Goal: Task Accomplishment & Management: Complete application form

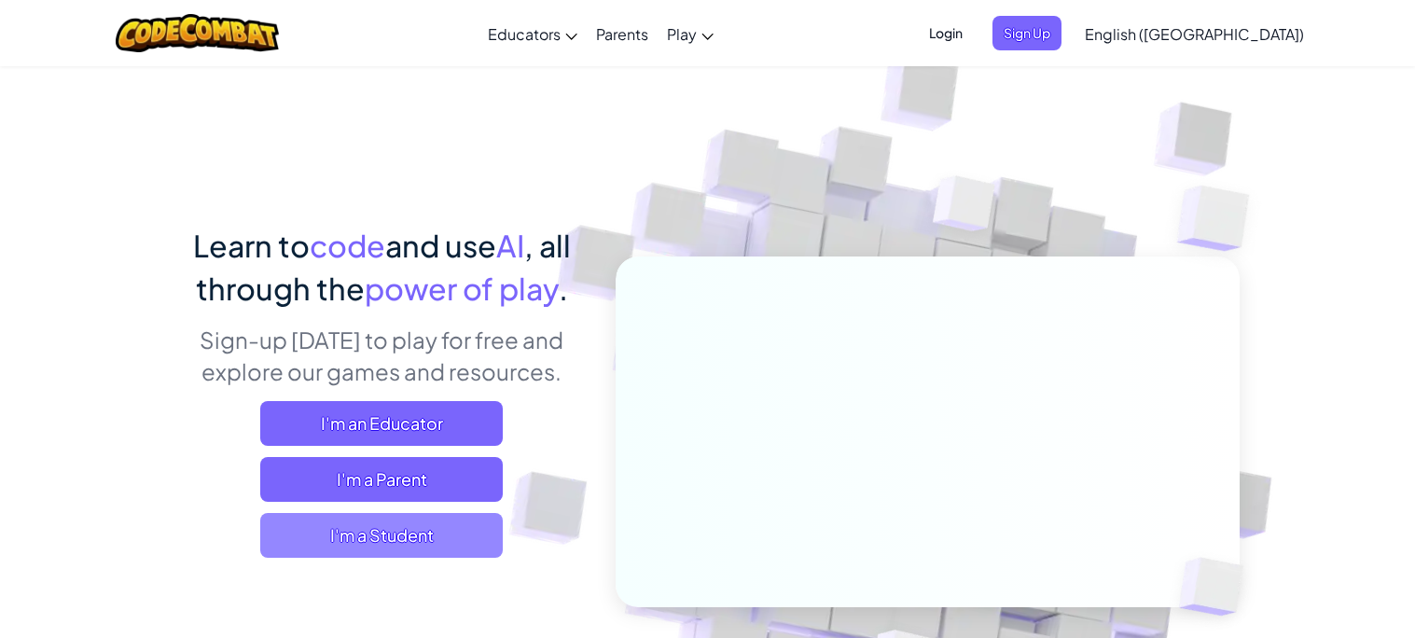
click at [481, 517] on span "I'm a Student" at bounding box center [381, 535] width 243 height 45
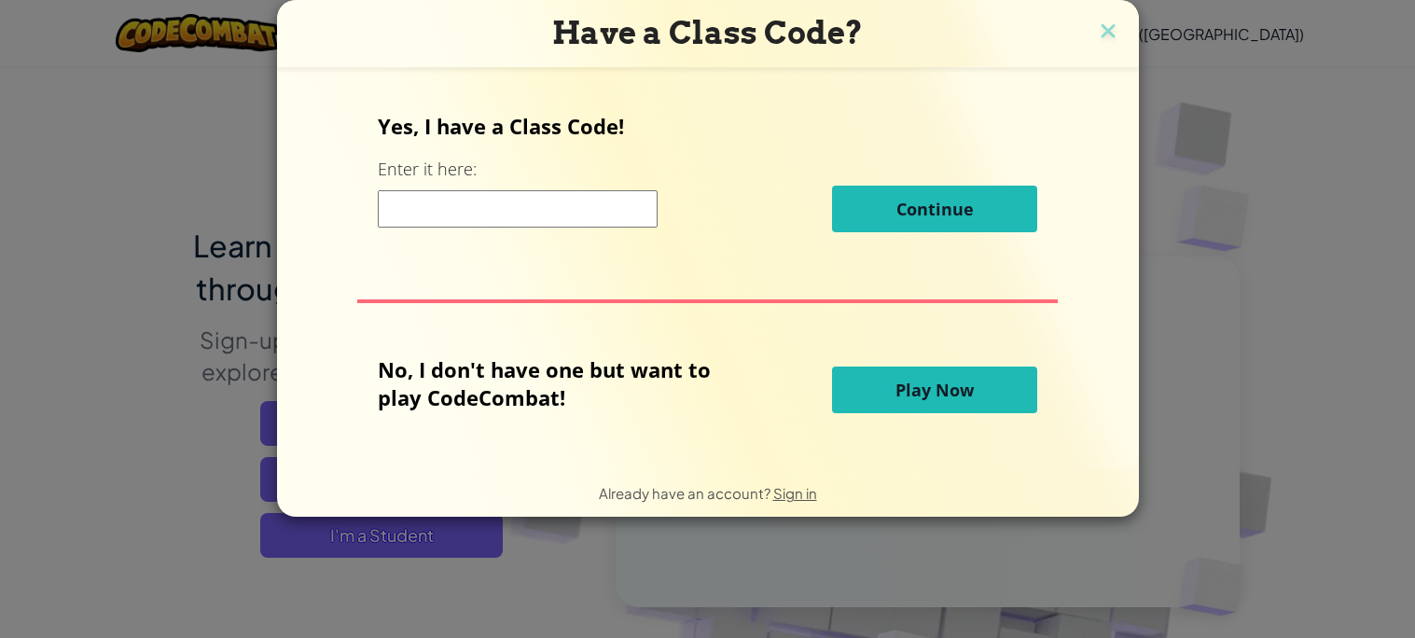
click at [476, 210] on input at bounding box center [518, 208] width 280 height 37
type input "Warmshopbite"
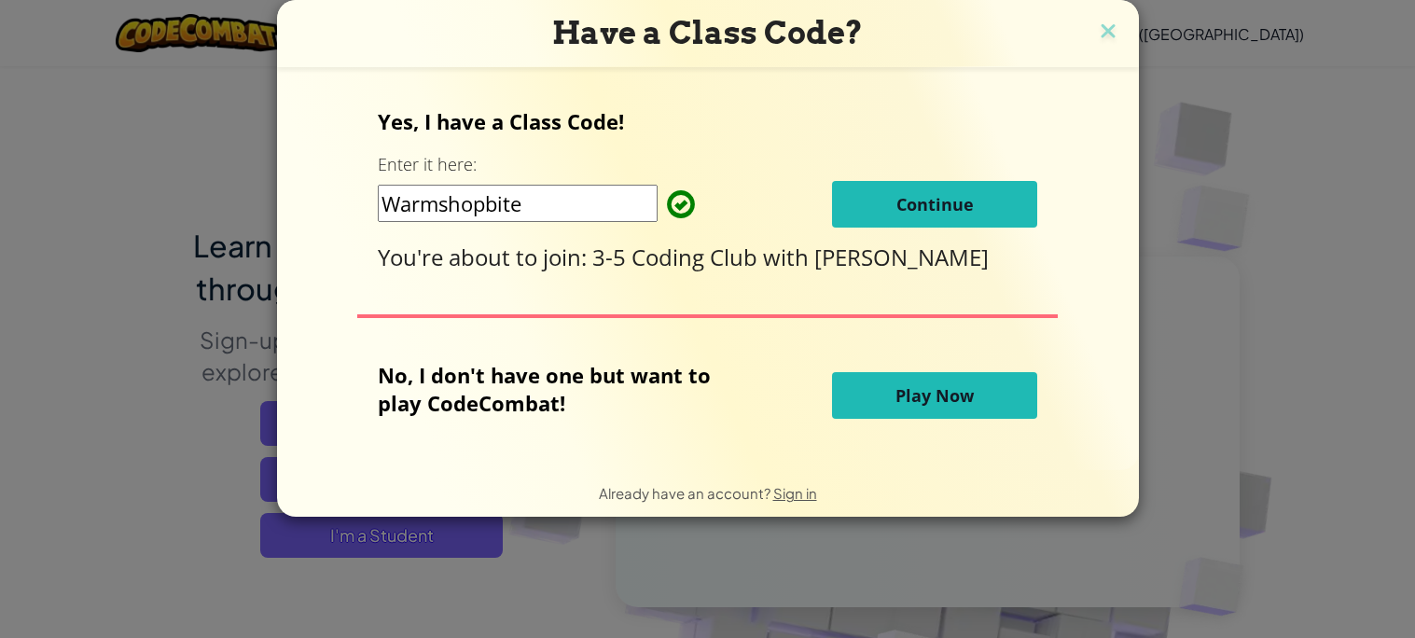
click at [933, 213] on span "Continue" at bounding box center [934, 204] width 77 height 22
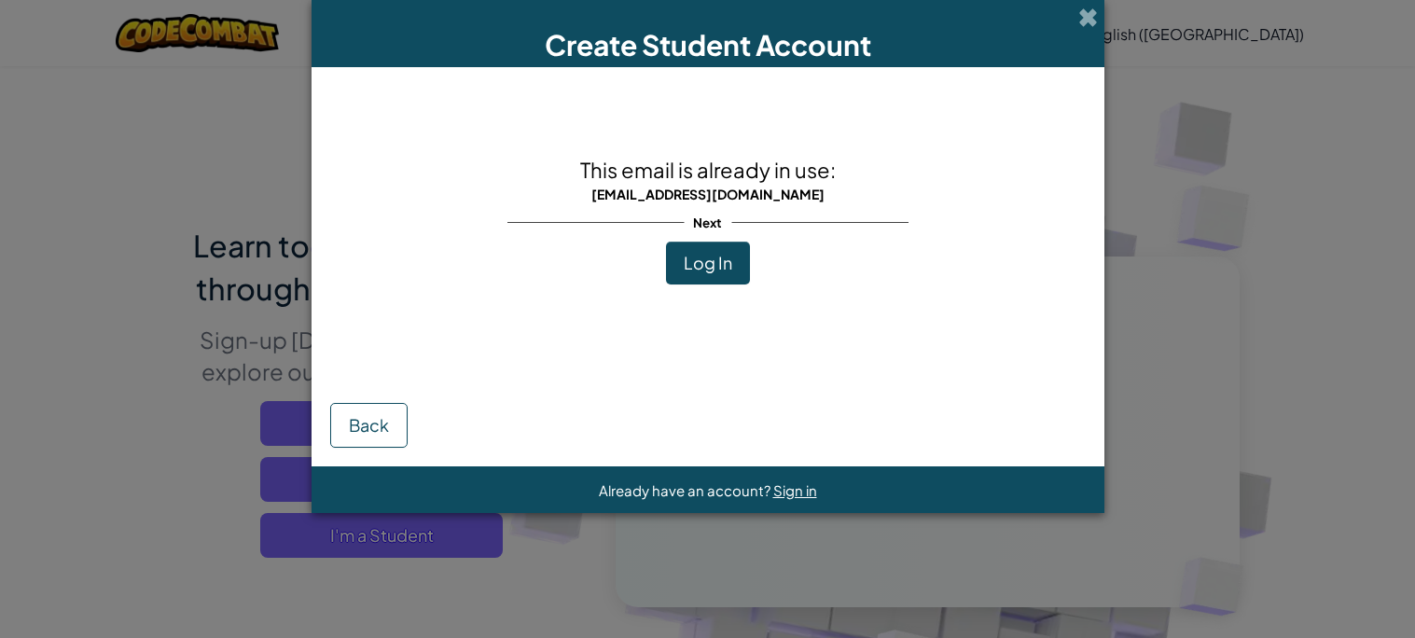
click at [659, 263] on div "This email is already in use: [EMAIL_ADDRESS][DOMAIN_NAME] Next Log In" at bounding box center [707, 219] width 401 height 267
click at [674, 264] on button "Log In" at bounding box center [708, 263] width 84 height 43
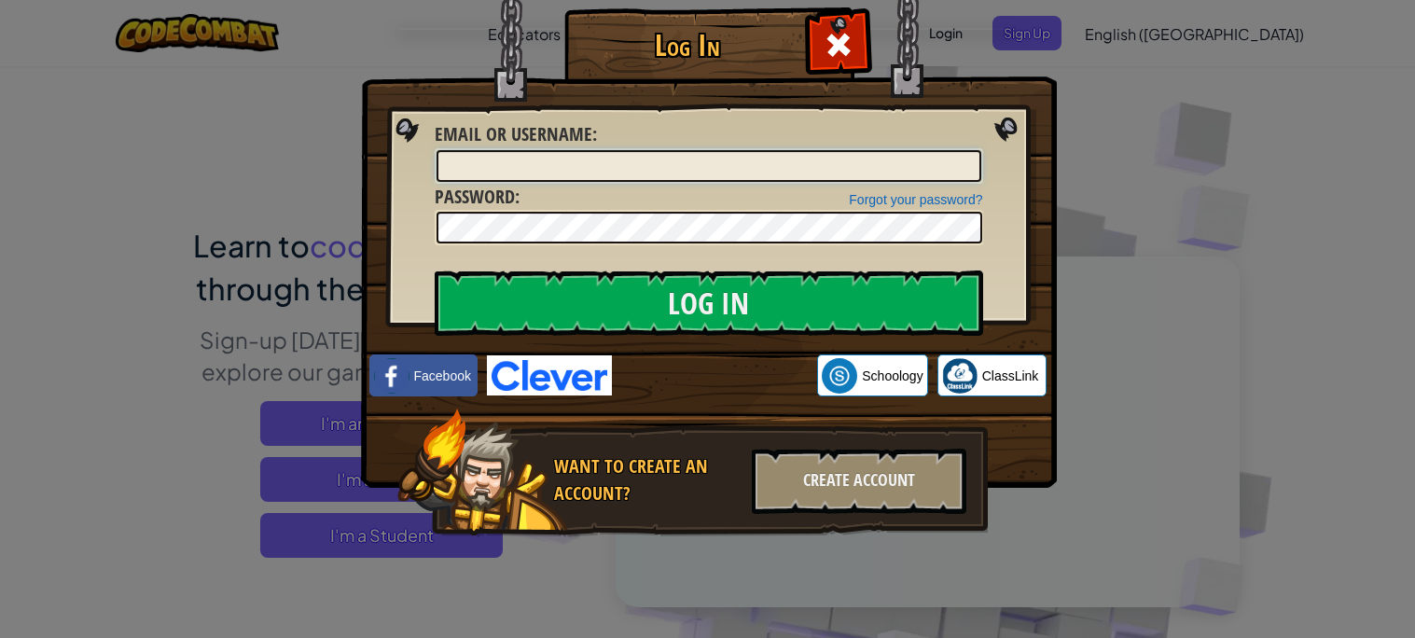
click at [658, 178] on input "Email or Username :" at bounding box center [709, 166] width 545 height 32
